Goal: Task Accomplishment & Management: Use online tool/utility

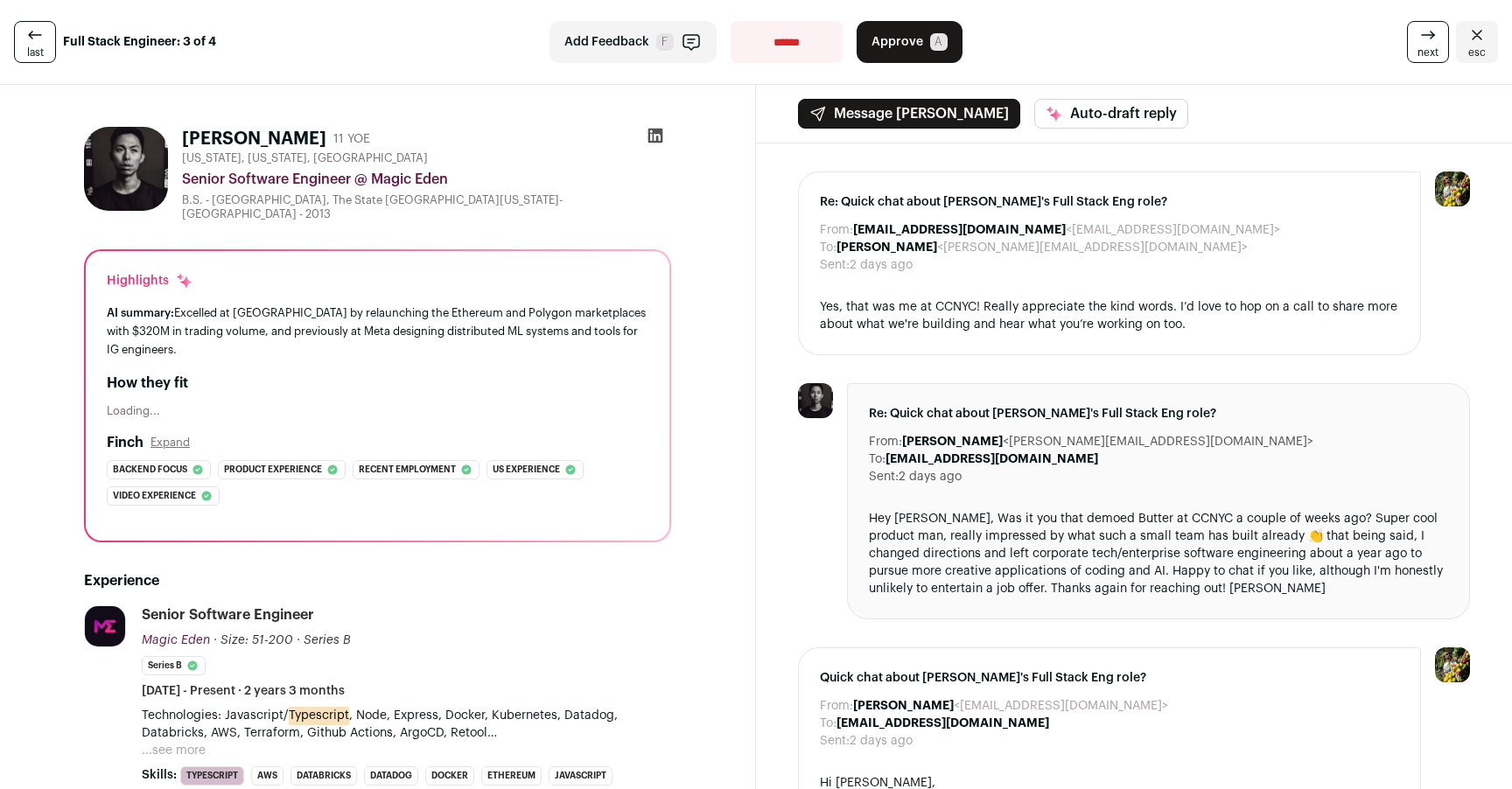
click at [31, 44] on icon at bounding box center [34, 34] width 21 height 21
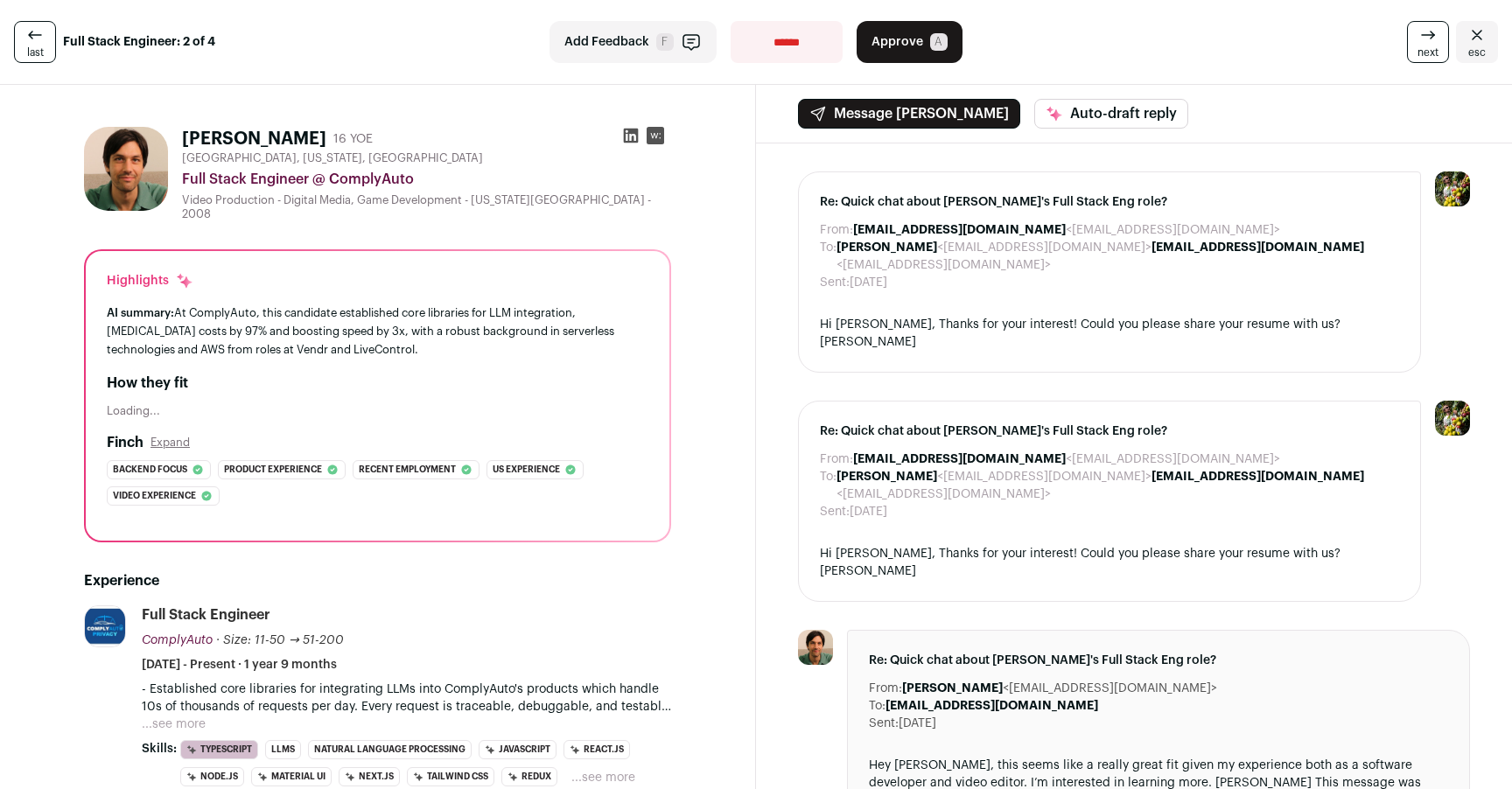
click at [31, 47] on span "last" at bounding box center [35, 52] width 17 height 14
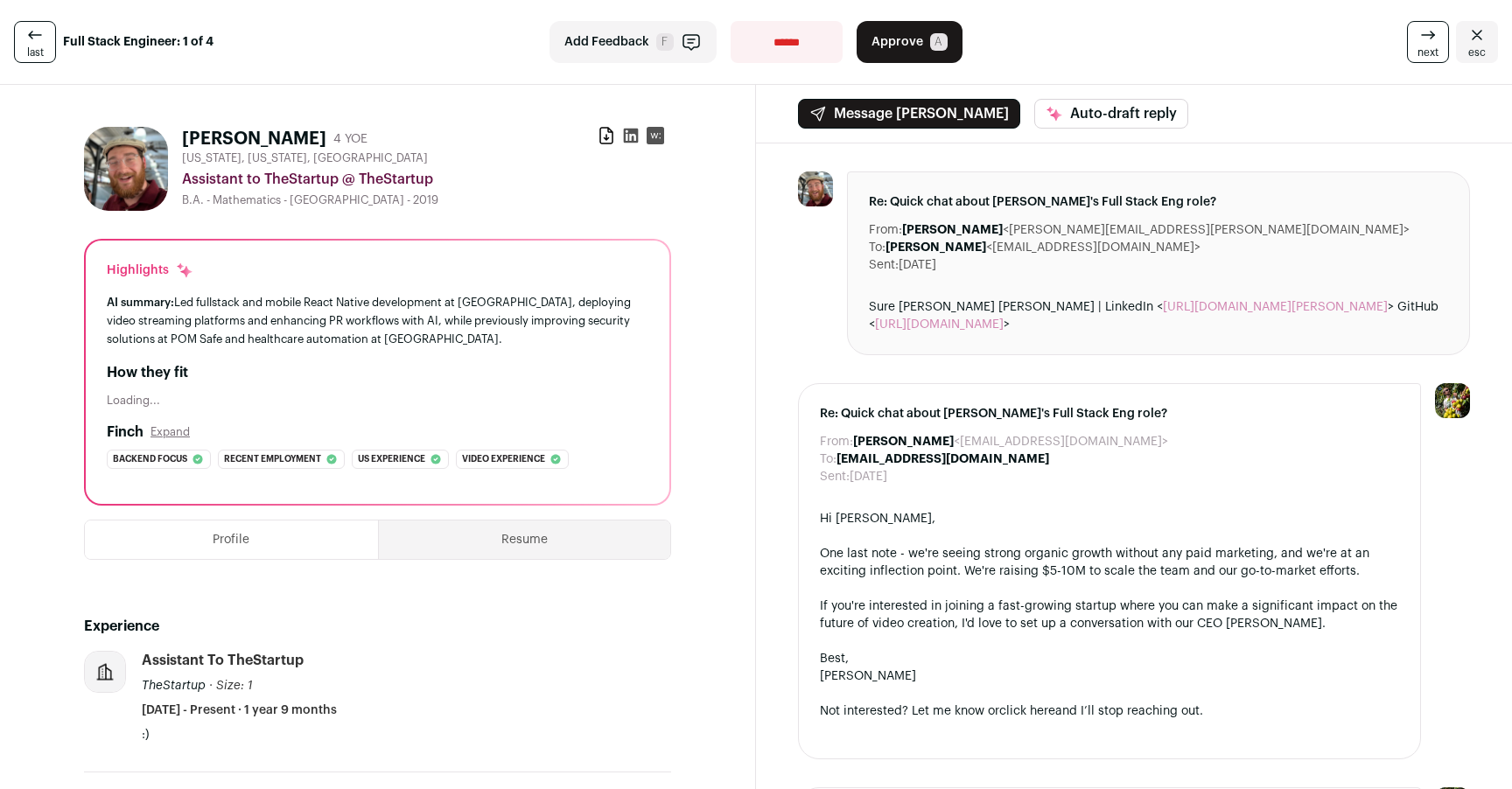
click at [44, 44] on link "last" at bounding box center [34, 41] width 42 height 42
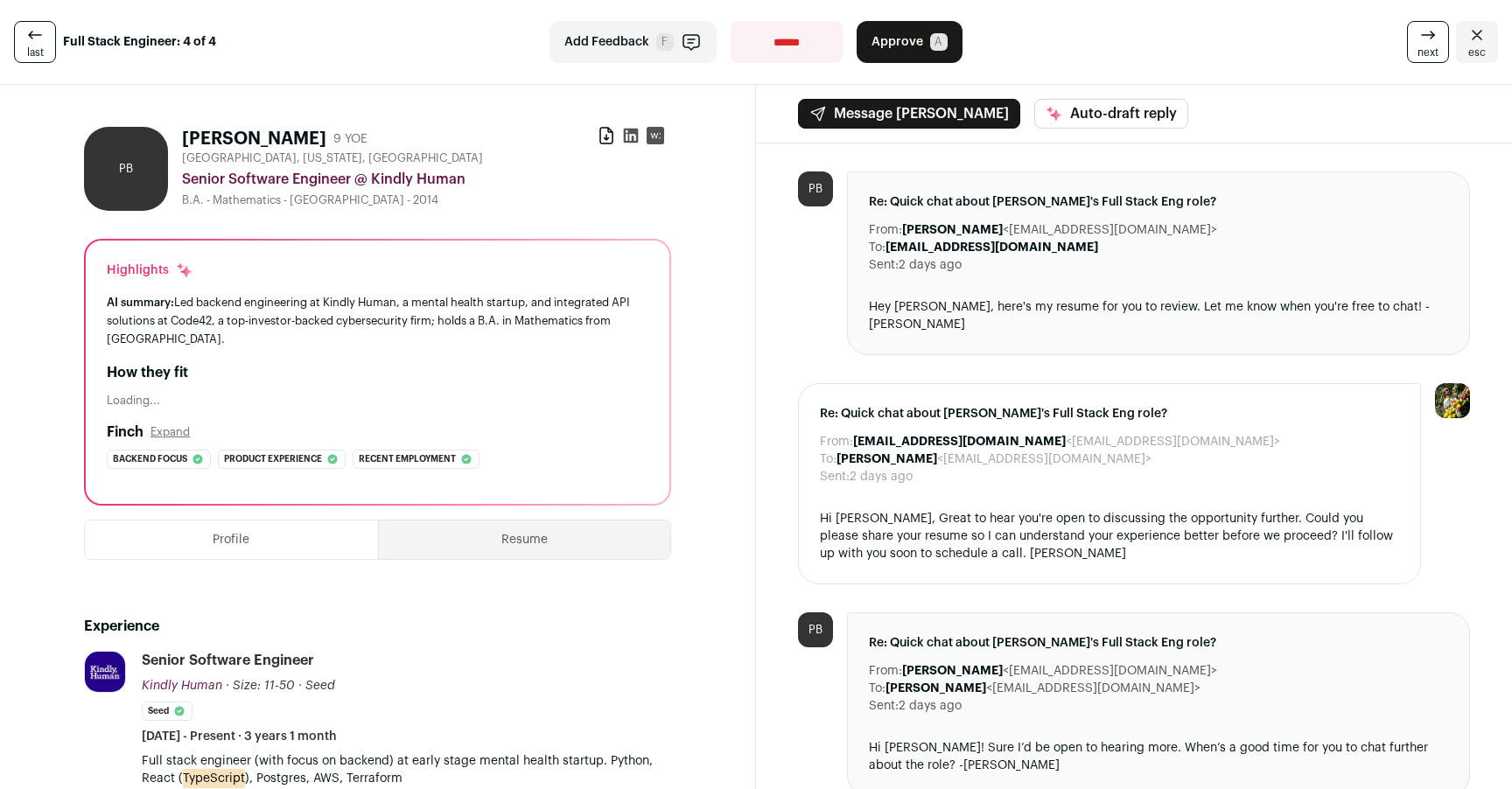
click at [44, 44] on link "last" at bounding box center [34, 41] width 42 height 42
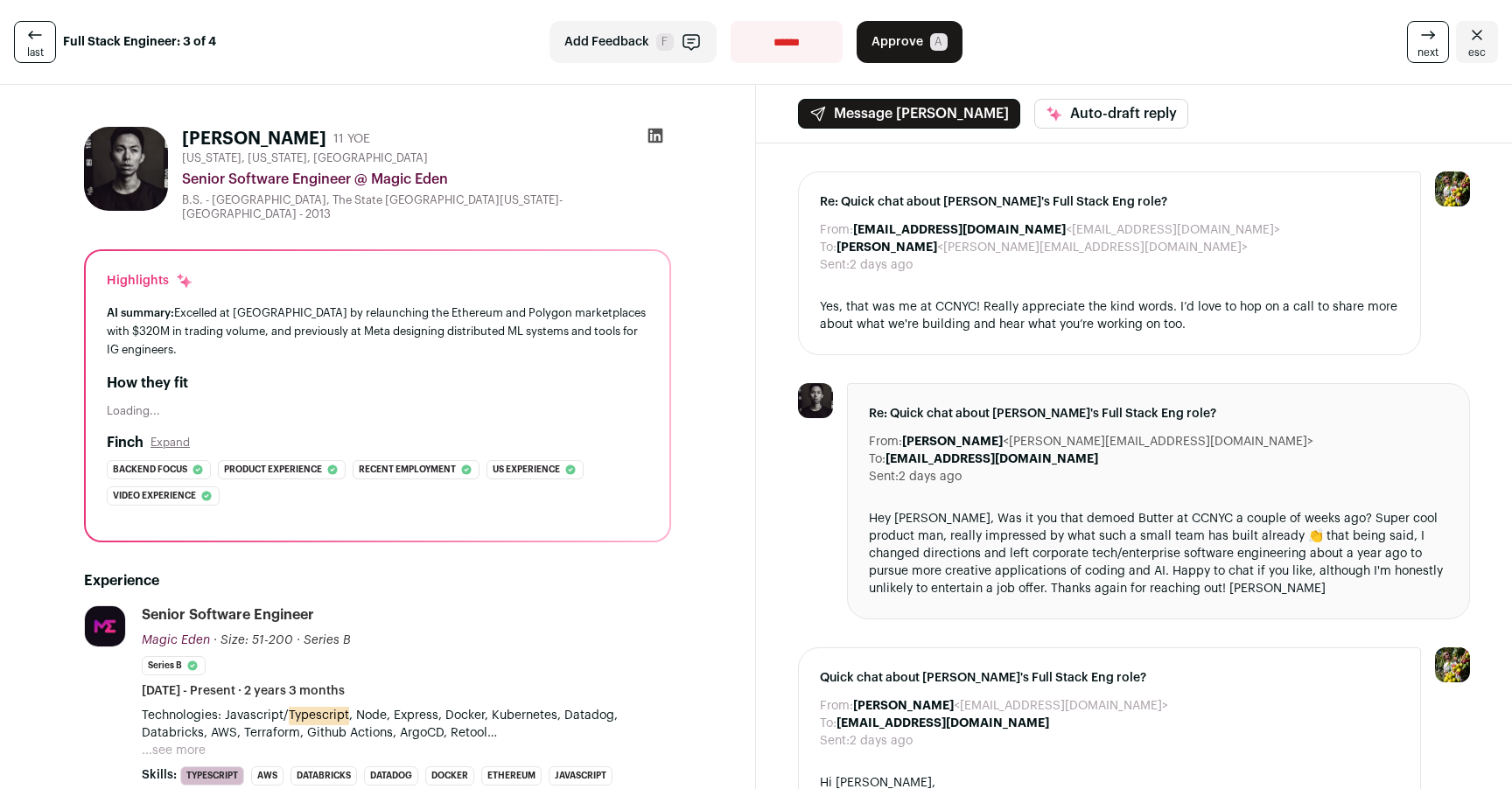
click at [44, 44] on link "last" at bounding box center [34, 41] width 42 height 42
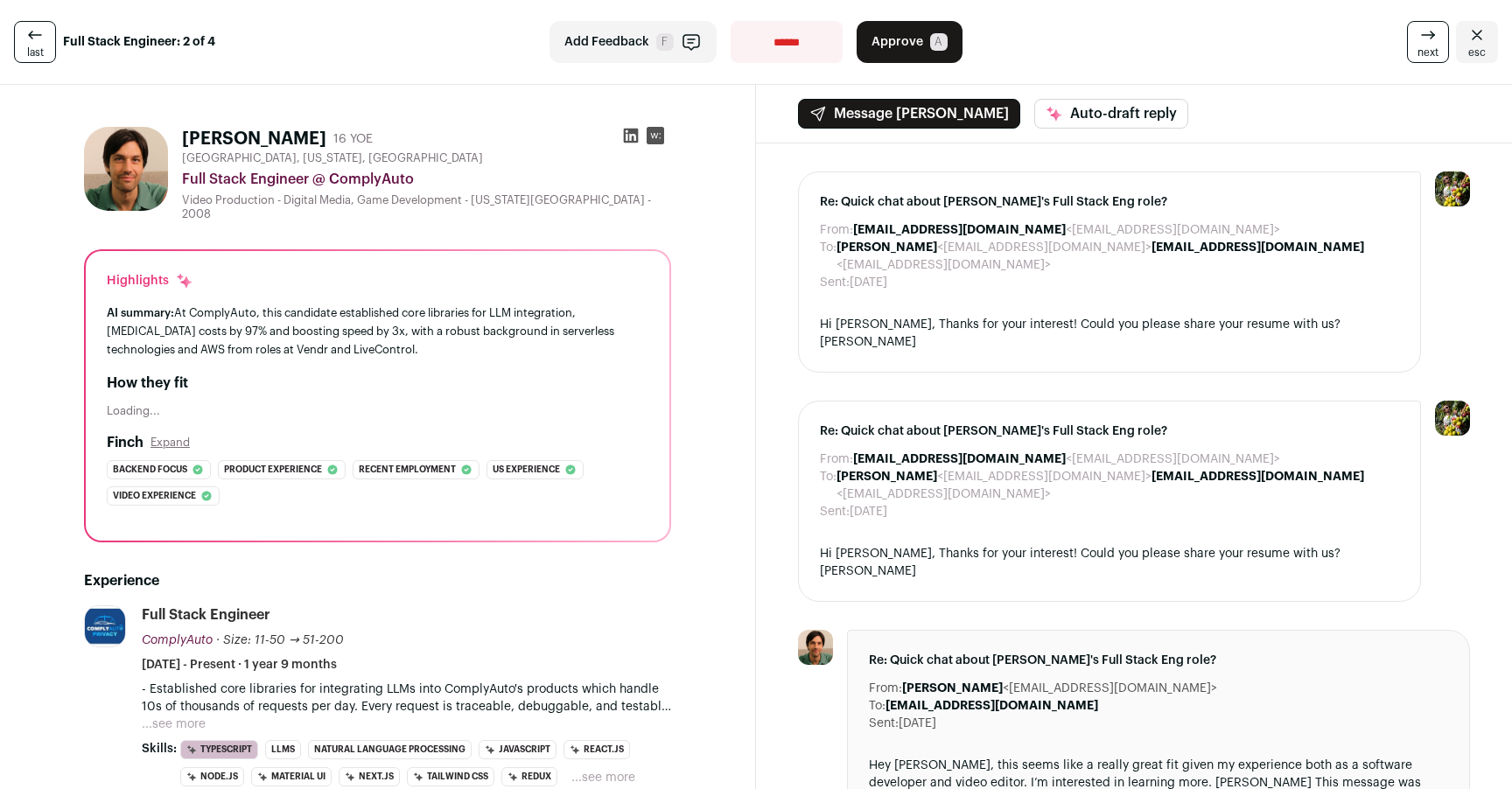
click at [44, 44] on link "last" at bounding box center [34, 41] width 42 height 42
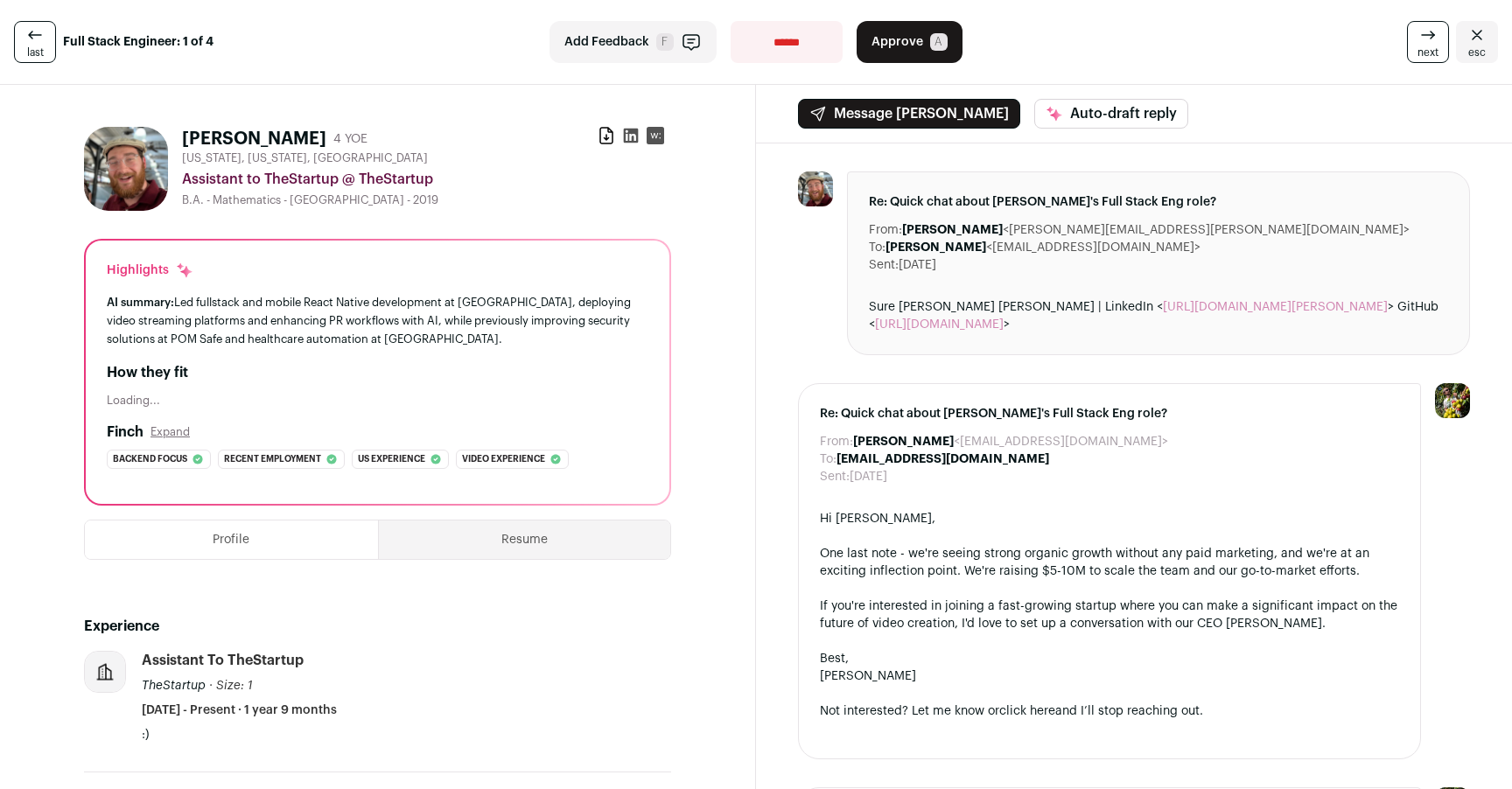
click at [44, 41] on link "last" at bounding box center [34, 41] width 42 height 42
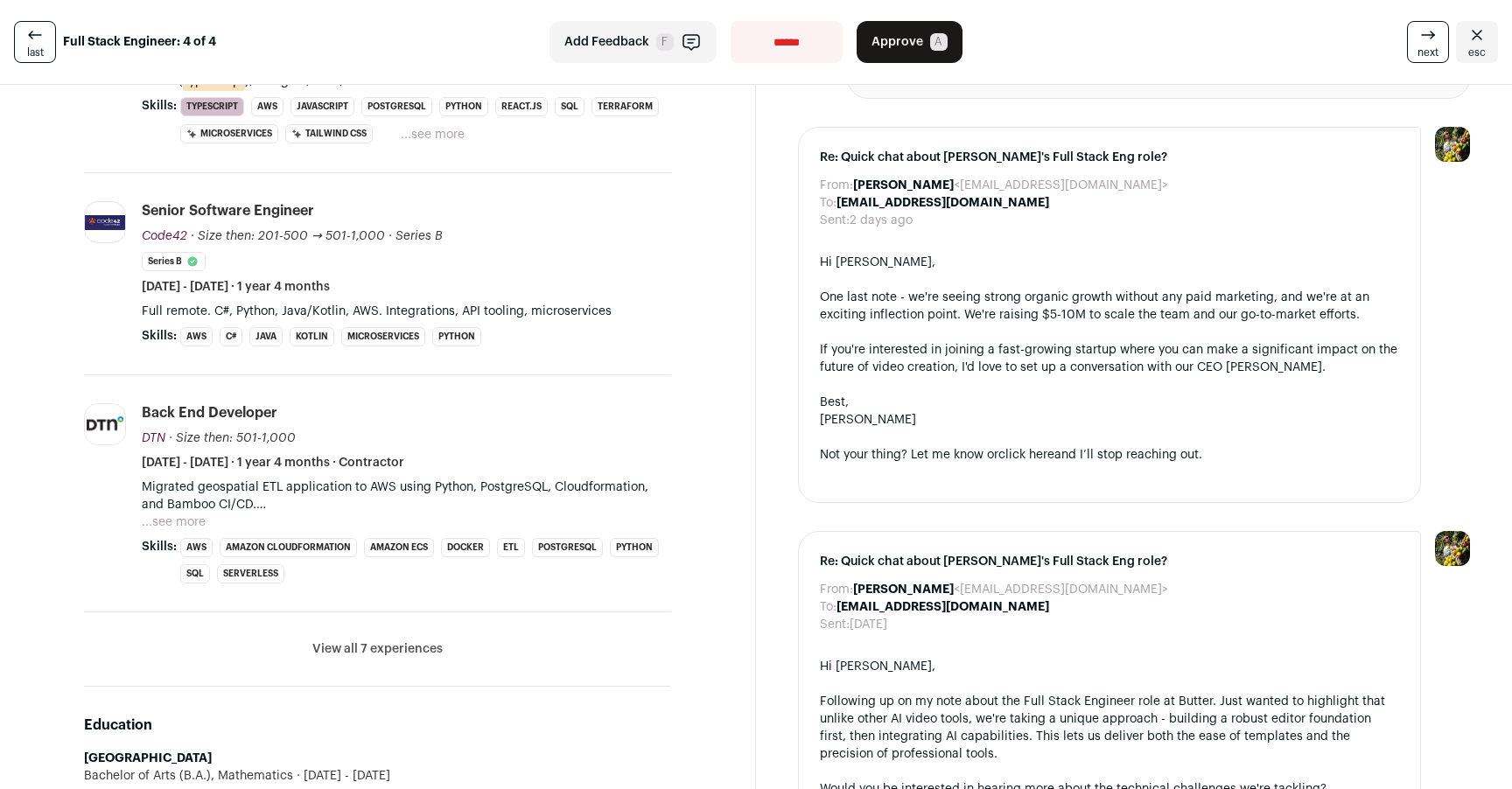
scroll to position [713, 0]
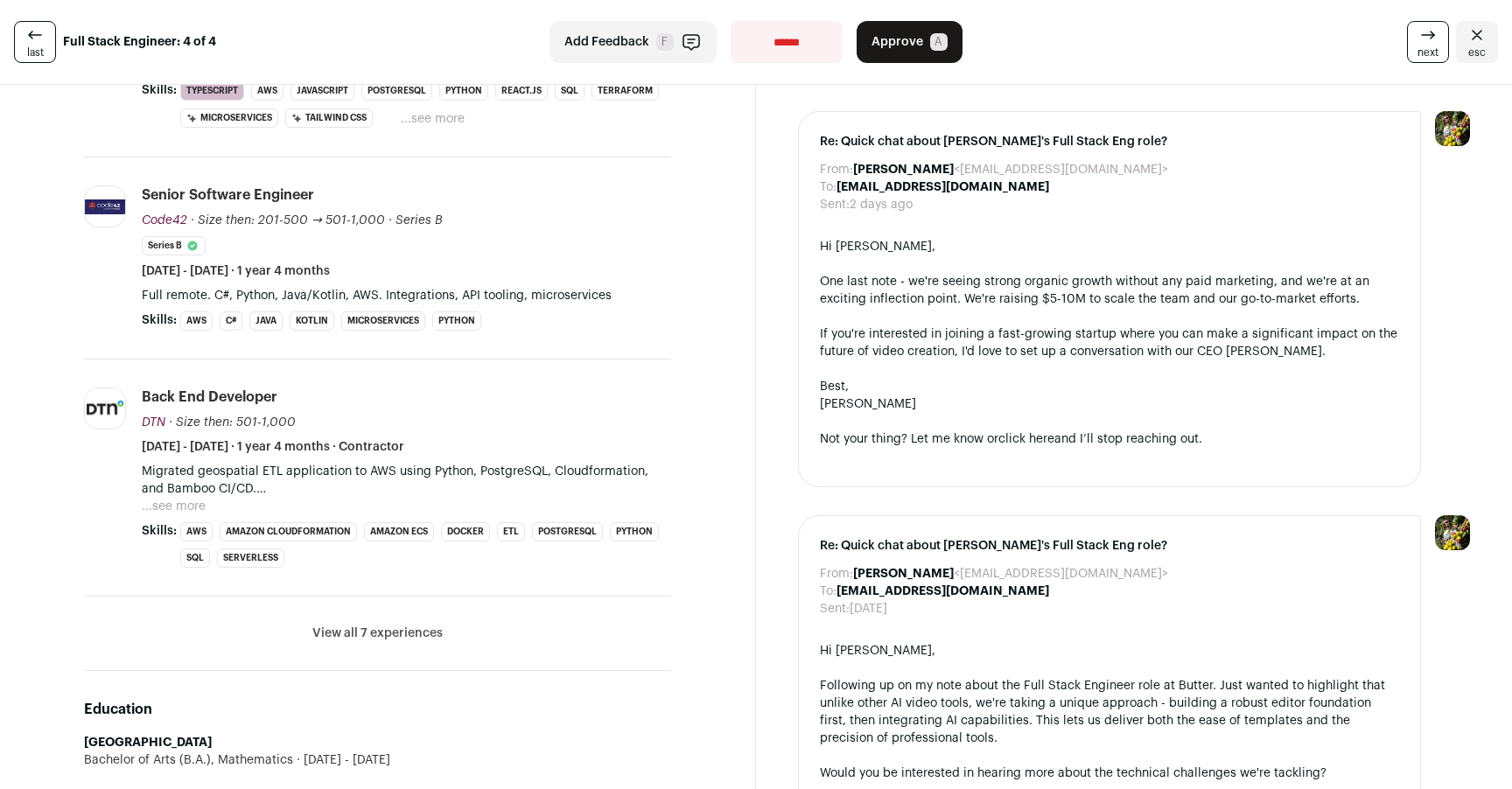
click at [434, 636] on button "View all 7 experiences" at bounding box center [377, 634] width 131 height 18
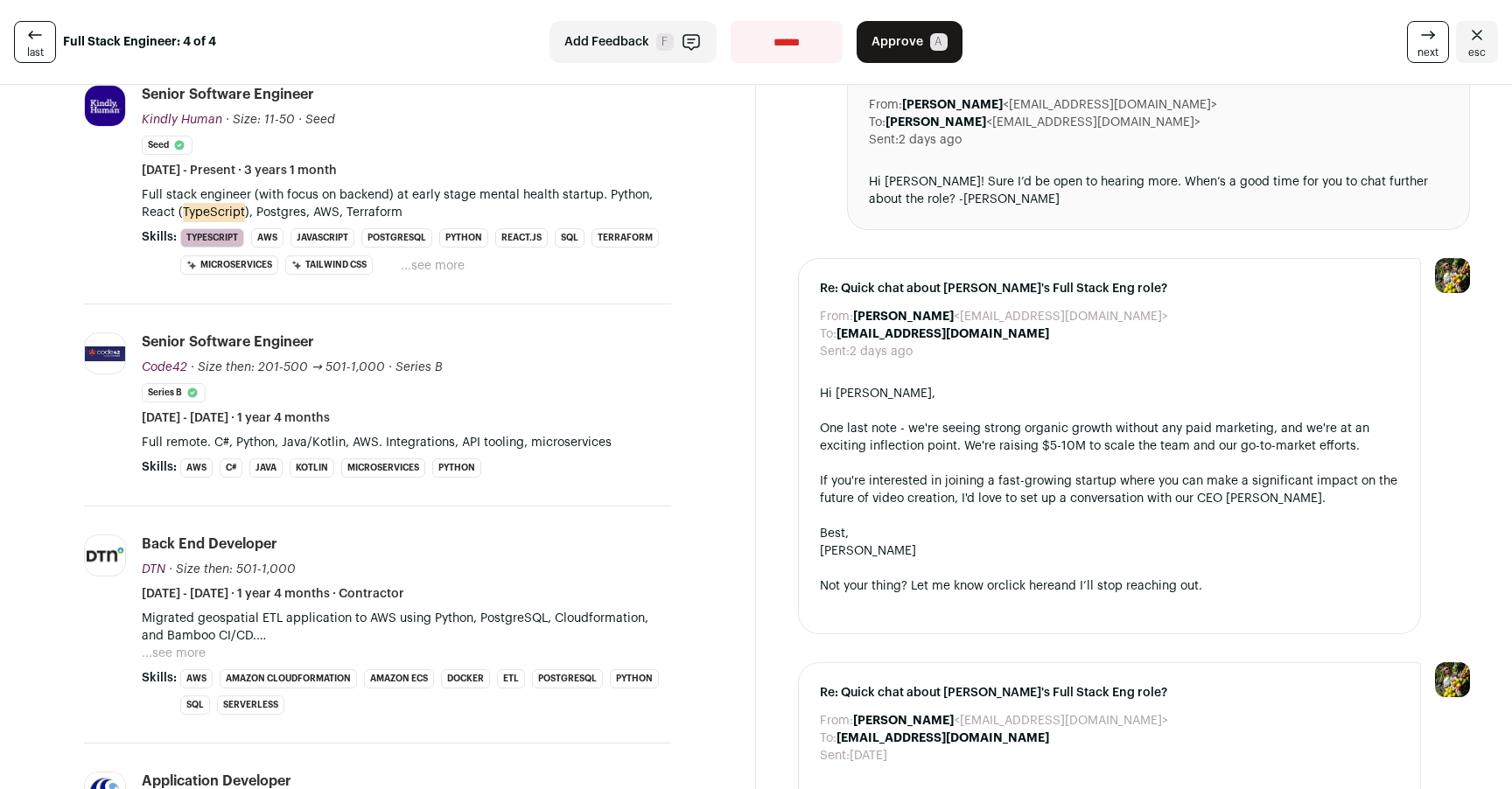
scroll to position [0, 0]
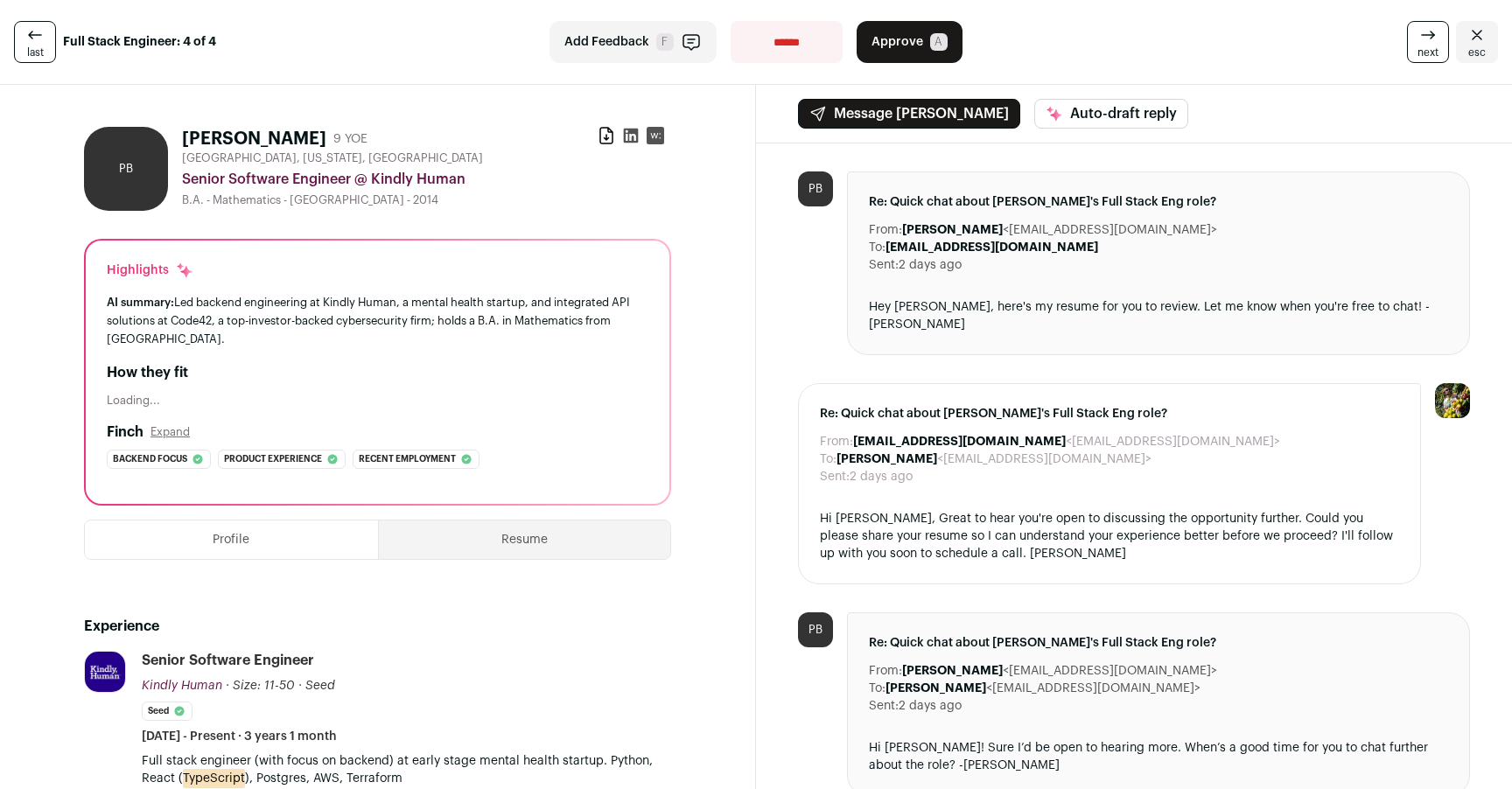
click at [542, 554] on button "Resume" at bounding box center [525, 539] width 292 height 38
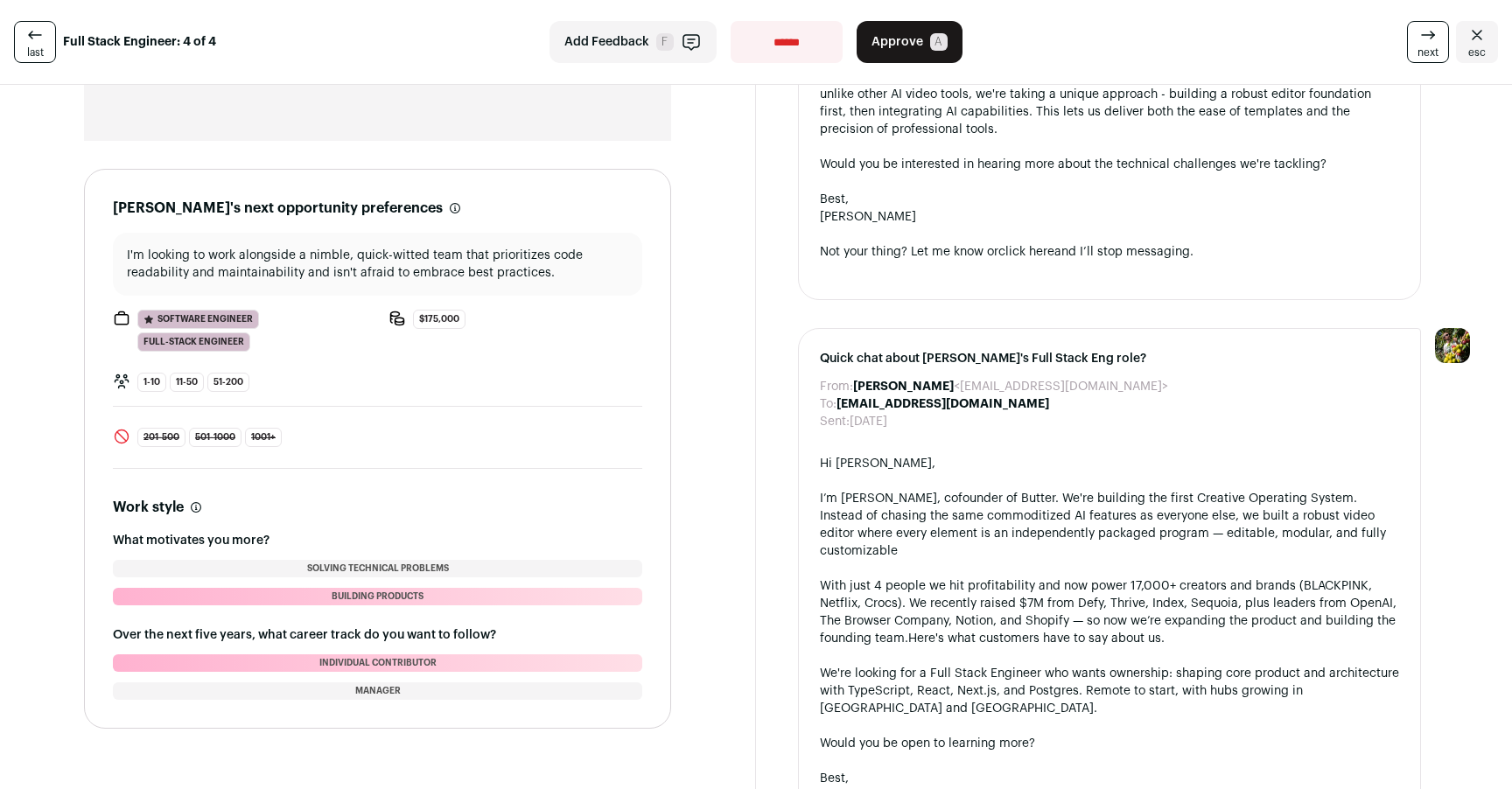
scroll to position [1323, 0]
